Goal: Task Accomplishment & Management: Manage account settings

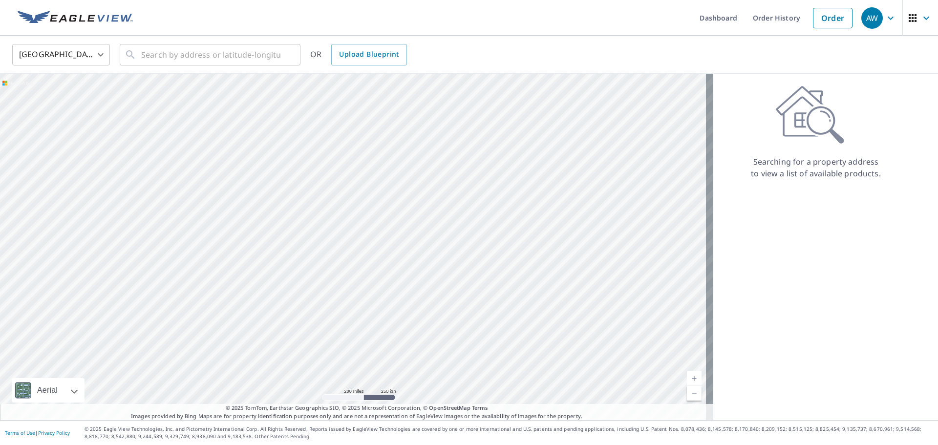
click at [920, 20] on icon "button" at bounding box center [926, 18] width 12 height 12
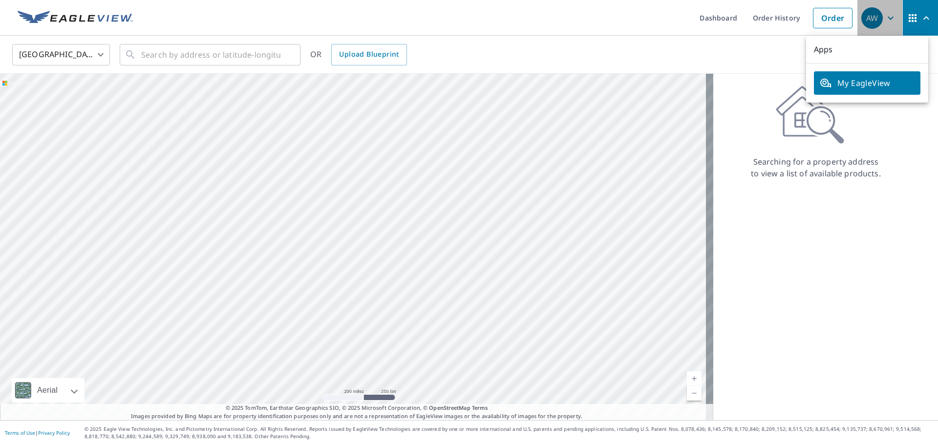
click at [884, 14] on icon "button" at bounding box center [890, 18] width 12 height 12
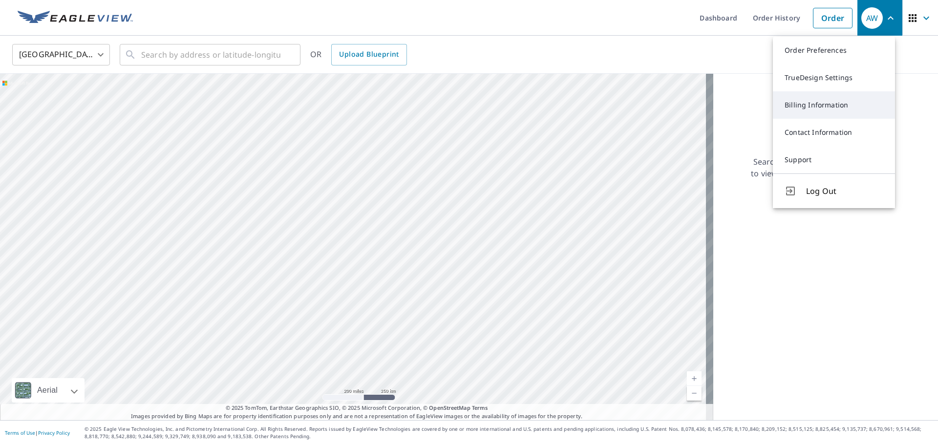
click at [832, 99] on link "Billing Information" at bounding box center [834, 104] width 122 height 27
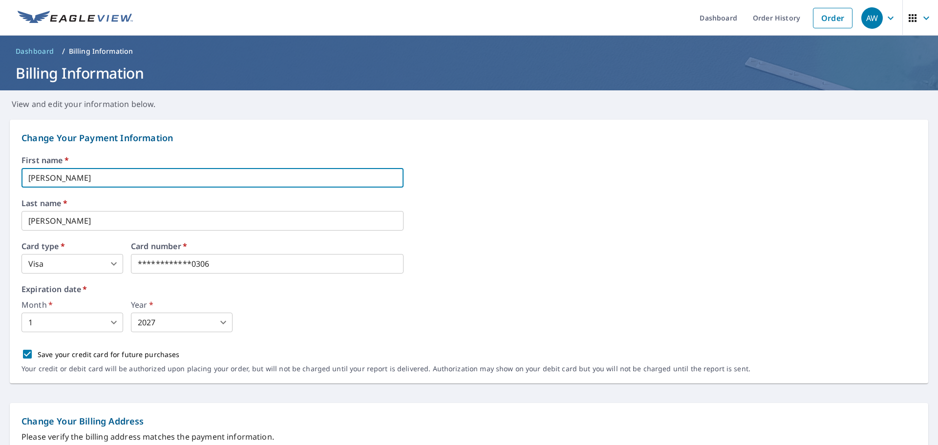
drag, startPoint x: 117, startPoint y: 183, endPoint x: 4, endPoint y: 179, distance: 113.4
click at [4, 179] on form "**********" at bounding box center [469, 452] width 938 height 685
type input "[PERSON_NAME]"
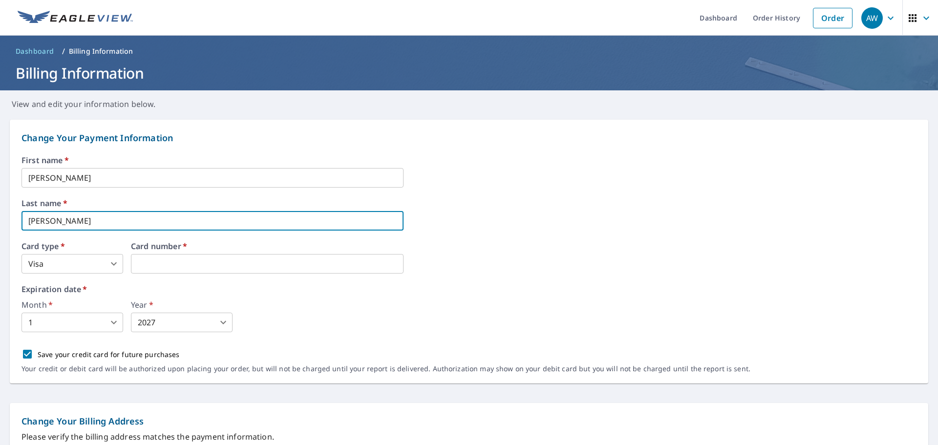
drag, startPoint x: 57, startPoint y: 225, endPoint x: 35, endPoint y: 220, distance: 22.5
click at [35, 220] on input "[PERSON_NAME]" at bounding box center [212, 221] width 382 height 20
type input "[PERSON_NAME]"
click at [253, 277] on div "First name   * [PERSON_NAME] ​ Last name   * [PERSON_NAME] ​ Card type   * Visa…" at bounding box center [468, 269] width 895 height 227
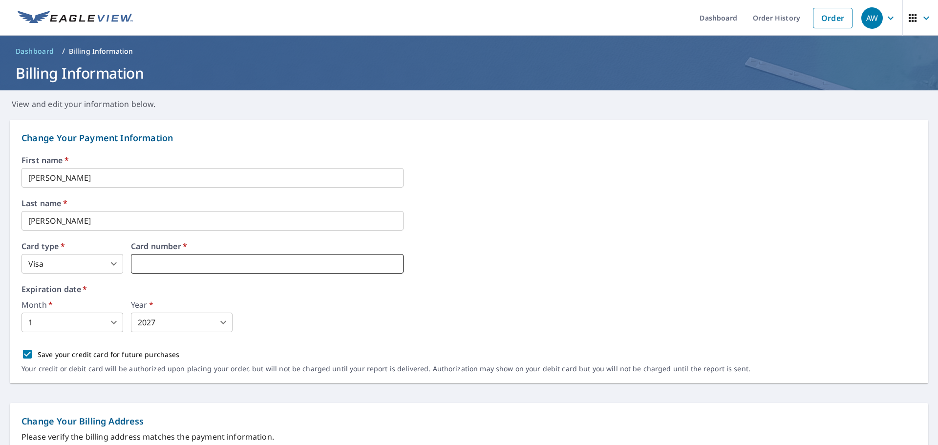
click at [252, 271] on iframe at bounding box center [267, 264] width 273 height 20
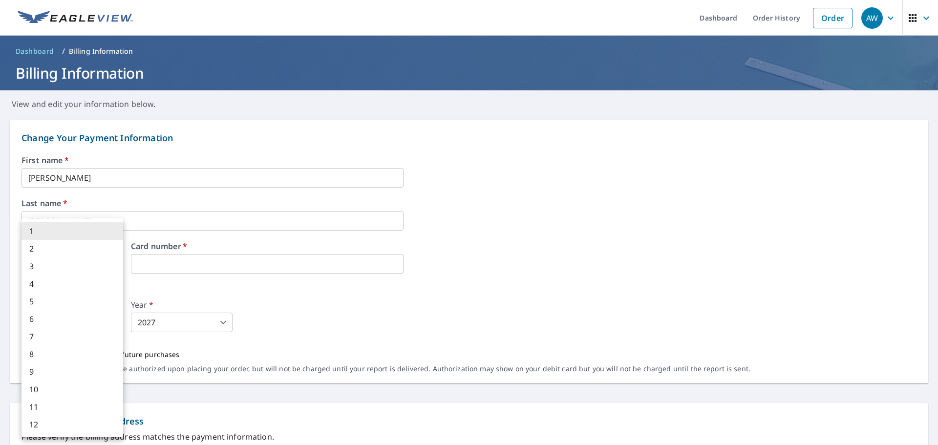
click at [119, 323] on body "AW AW Dashboard Order History Order AW Dashboard / Billing Information Billing …" at bounding box center [469, 222] width 938 height 445
click at [36, 231] on li "1" at bounding box center [72, 231] width 102 height 18
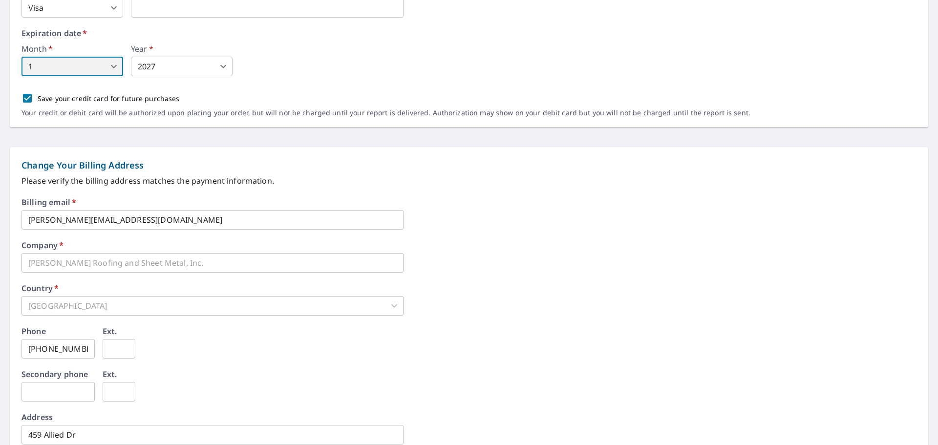
scroll to position [375, 0]
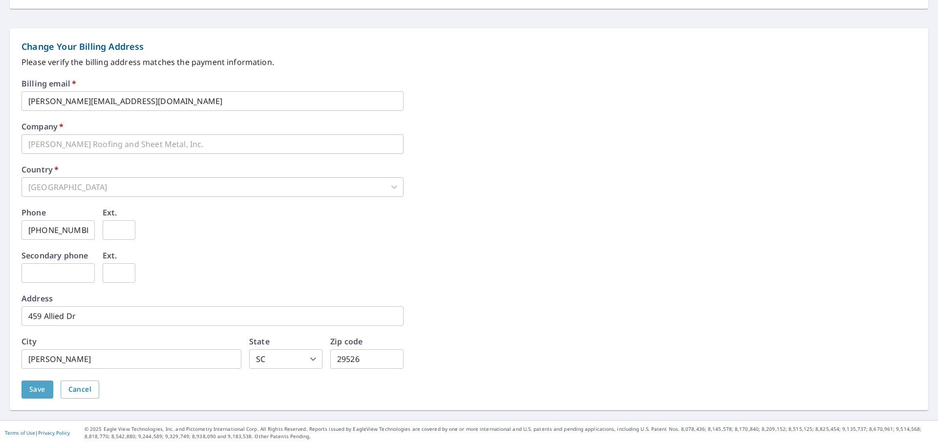
click at [40, 387] on span "Save" at bounding box center [37, 389] width 16 height 12
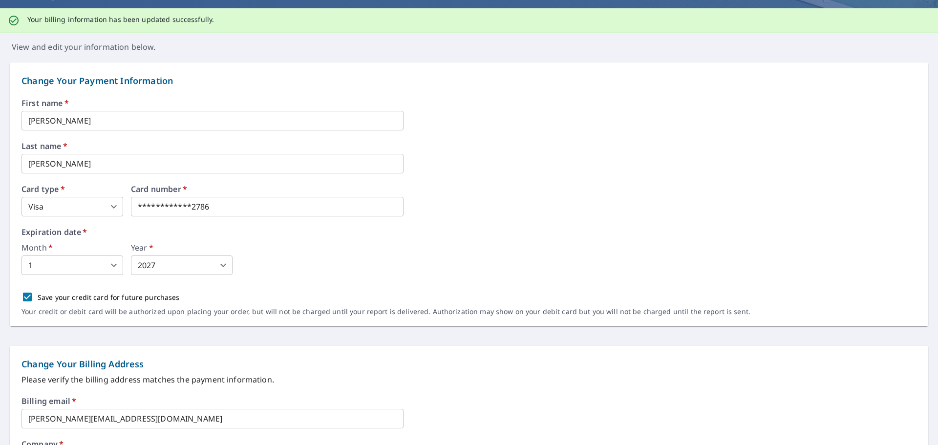
scroll to position [0, 0]
